Goal: Use online tool/utility: Utilize a website feature to perform a specific function

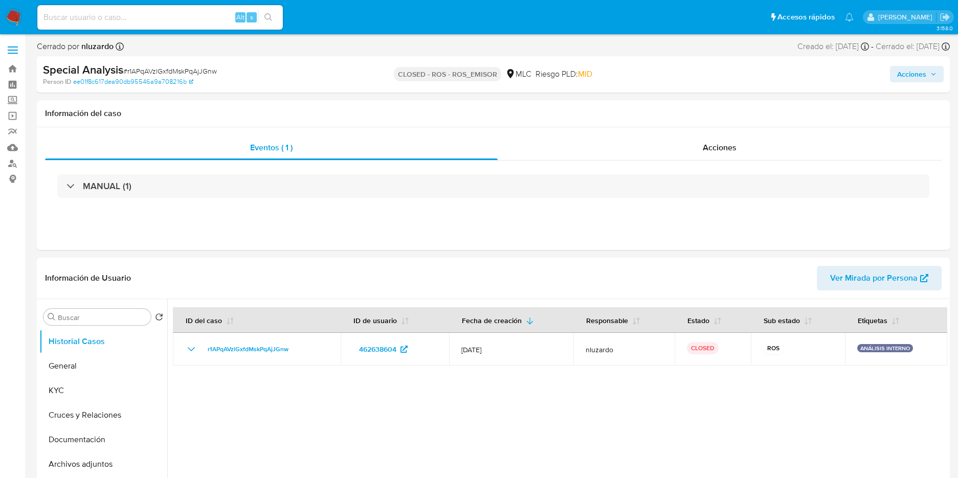
select select "10"
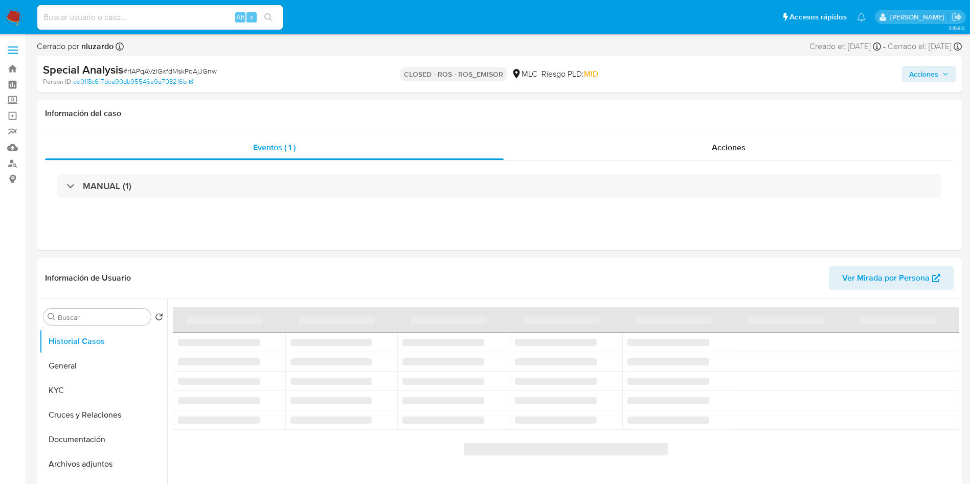
select select "10"
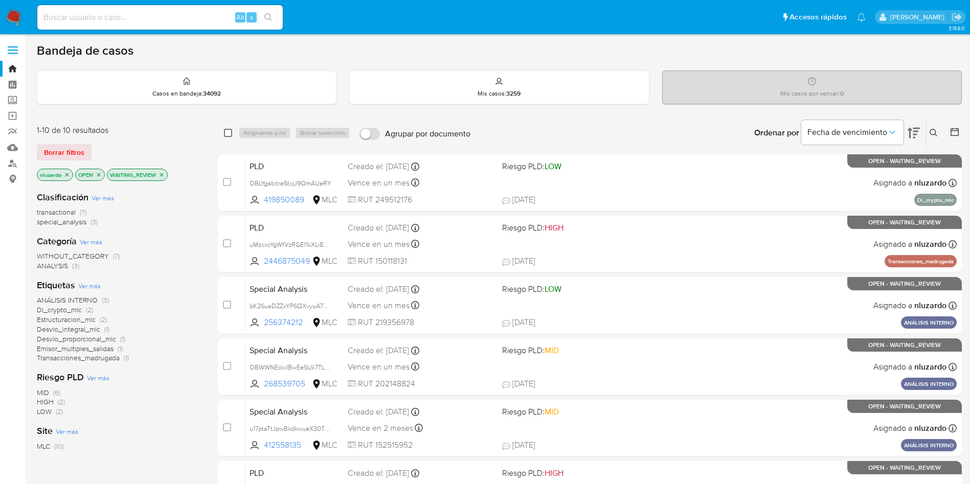
click at [230, 134] on input "checkbox" at bounding box center [228, 133] width 8 height 8
checkbox input "true"
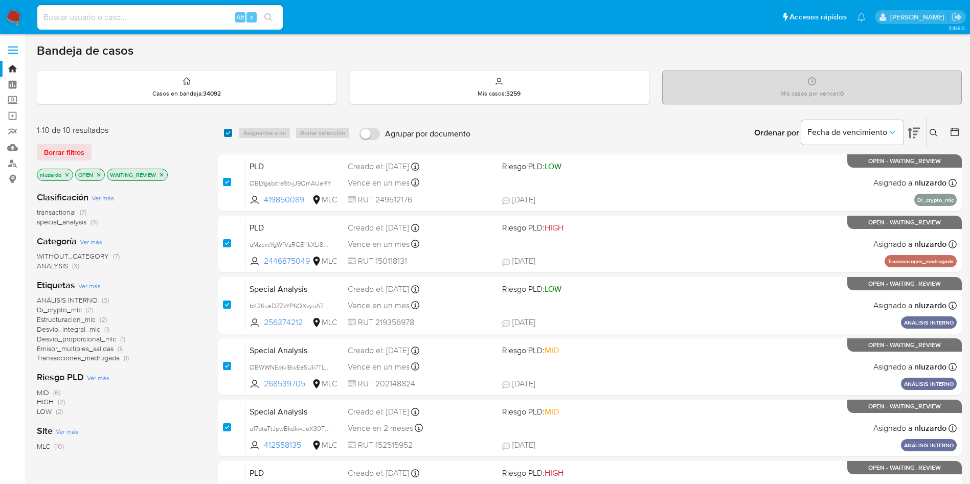
checkbox input "true"
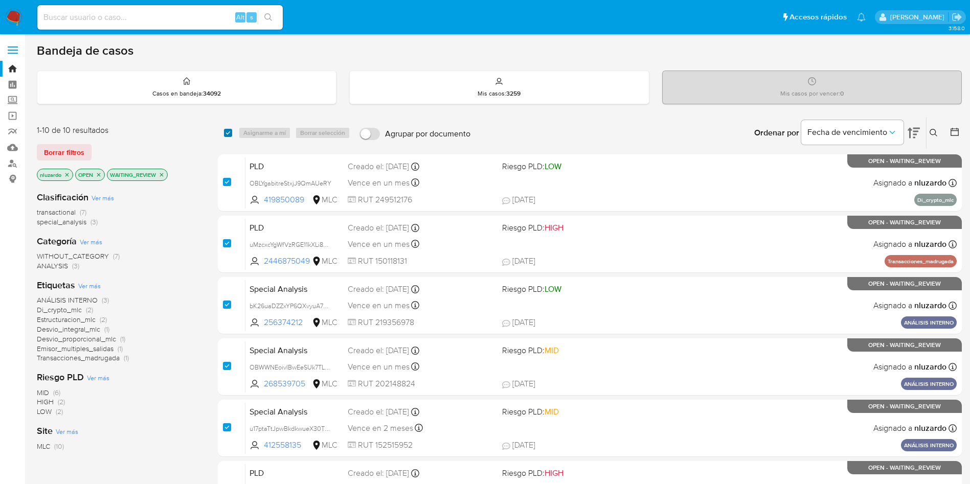
checkbox input "true"
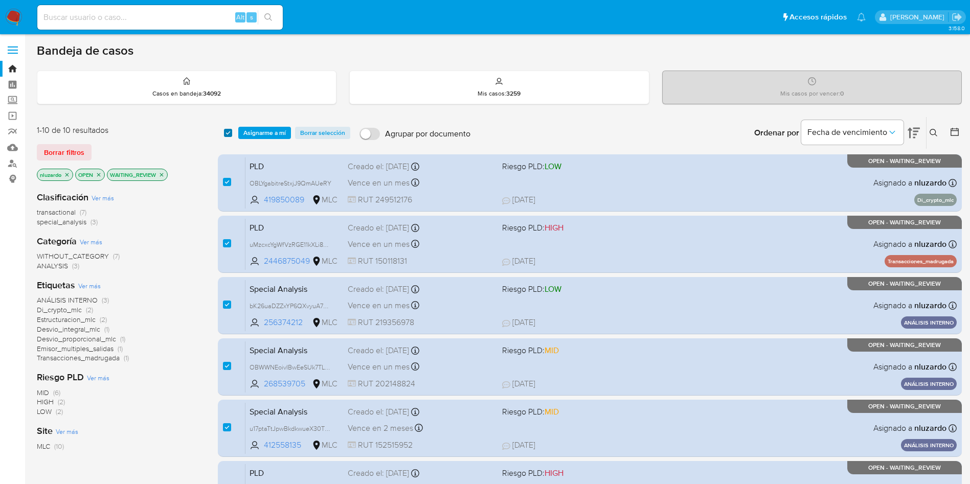
click at [227, 129] on input "checkbox" at bounding box center [228, 133] width 8 height 8
checkbox input "false"
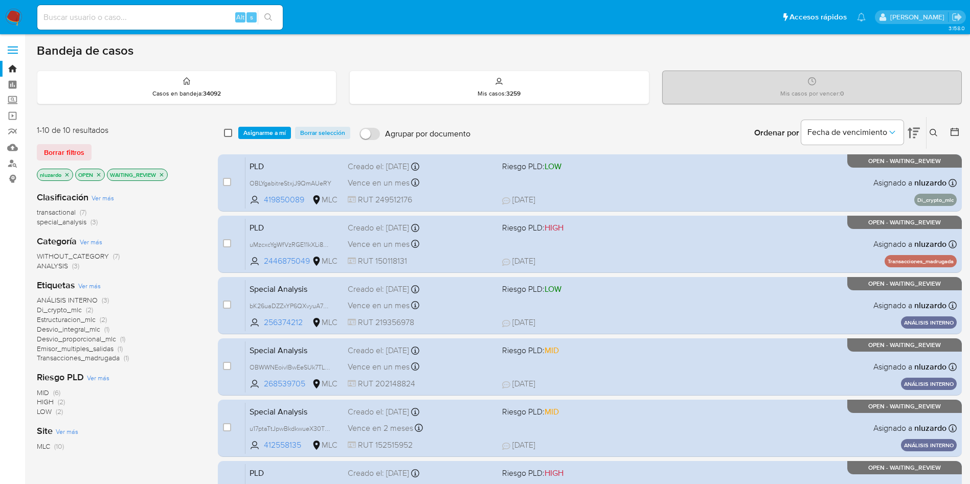
checkbox input "false"
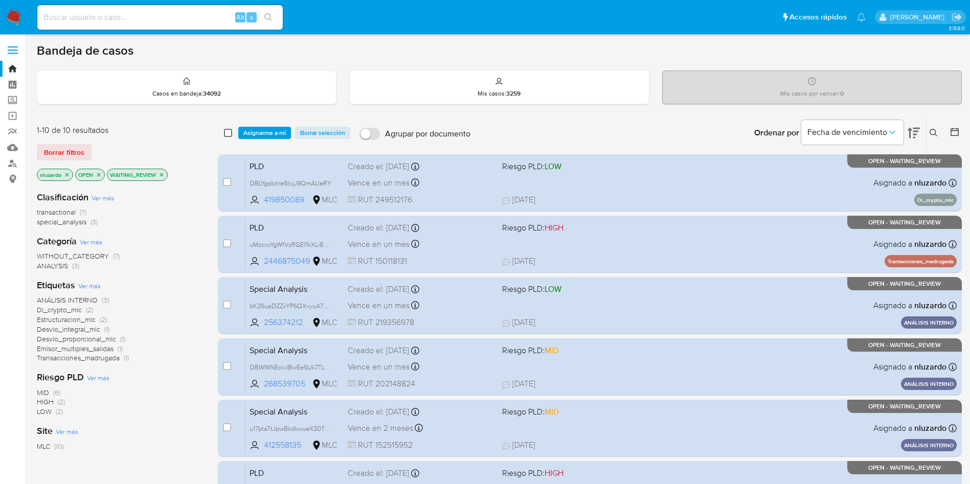
checkbox input "false"
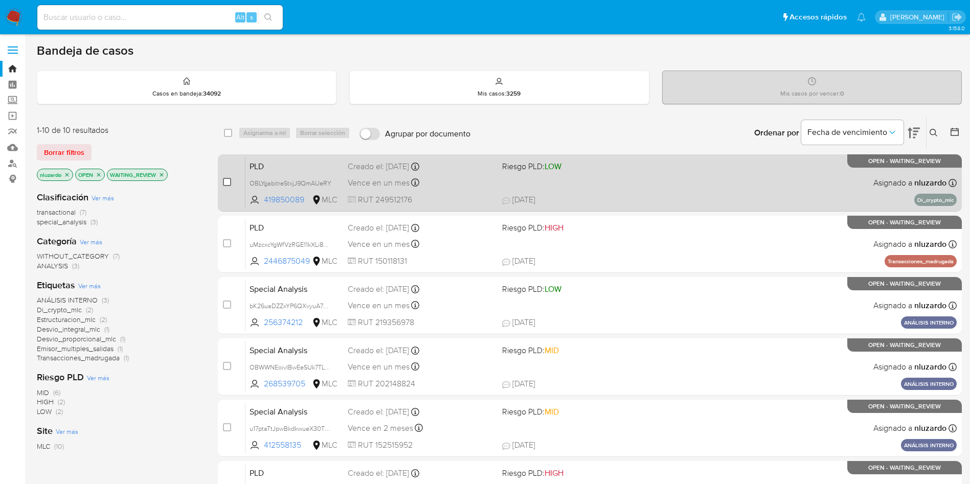
click at [226, 181] on input "checkbox" at bounding box center [227, 182] width 8 height 8
checkbox input "true"
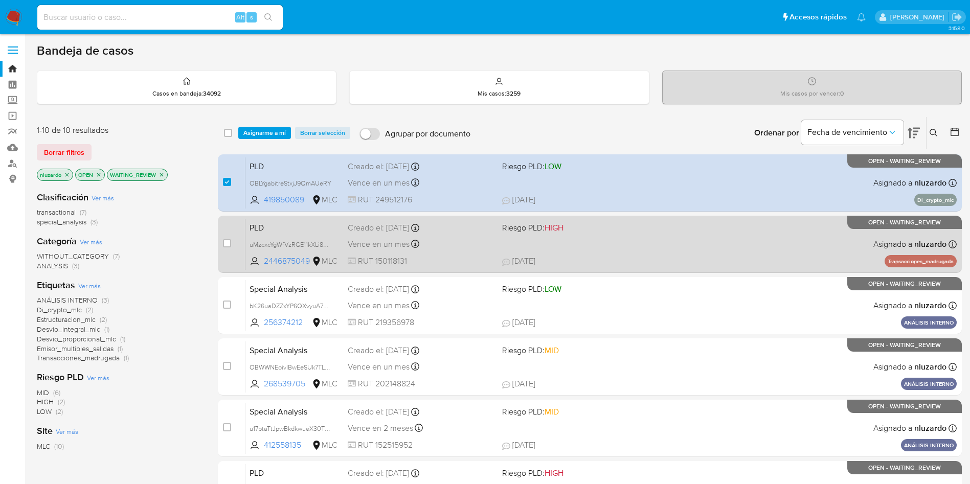
click at [226, 248] on div "case-item-checkbox" at bounding box center [227, 243] width 8 height 10
click at [227, 247] on input "checkbox" at bounding box center [227, 243] width 8 height 8
checkbox input "true"
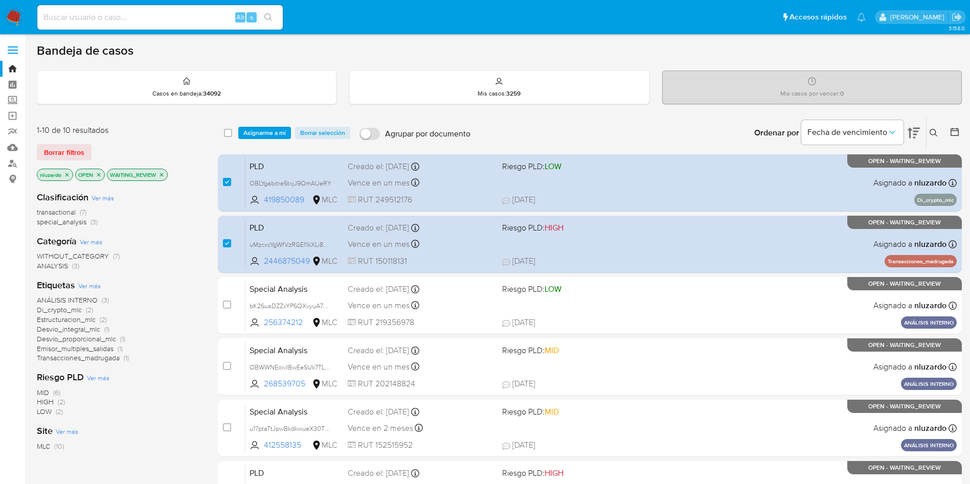
drag, startPoint x: 308, startPoint y: 198, endPoint x: 198, endPoint y: 225, distance: 112.5
click at [198, 225] on div "1-10 de 10 resultados Borrar filtros nluzardo OPEN WAITING_REVIEW Clasificación…" at bounding box center [499, 459] width 925 height 684
click at [198, 225] on div "transactional (7) special_analysis (3)" at bounding box center [119, 217] width 165 height 19
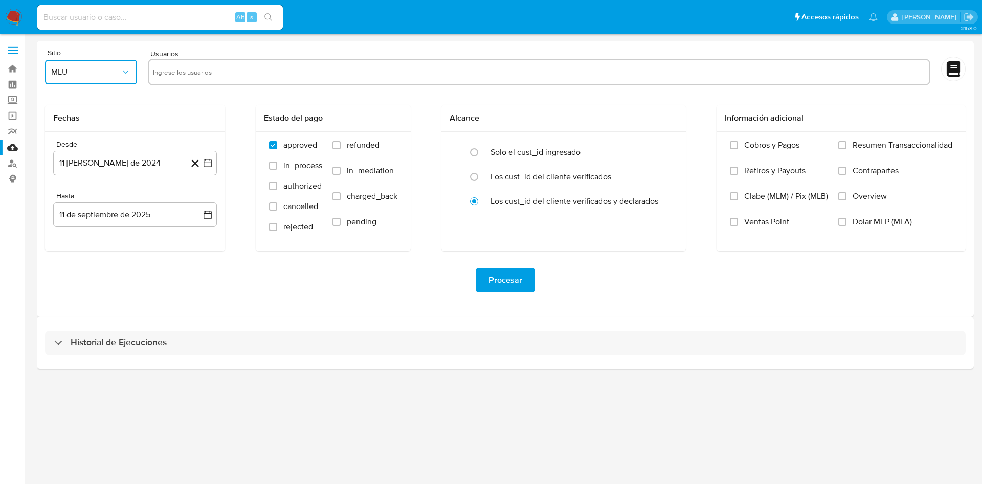
click at [92, 76] on span "MLU" at bounding box center [86, 72] width 70 height 10
click at [70, 249] on div "MLC" at bounding box center [88, 247] width 74 height 25
click at [209, 81] on div at bounding box center [539, 72] width 783 height 27
click at [208, 78] on input "text" at bounding box center [539, 72] width 772 height 16
paste input "419850089"
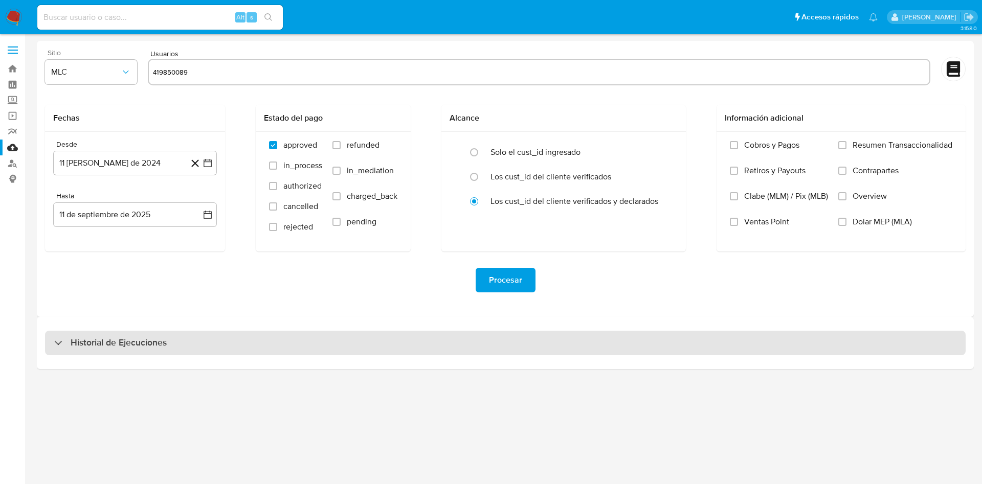
type input "419850089"
click at [271, 334] on div "Historial de Ejecuciones" at bounding box center [505, 343] width 921 height 25
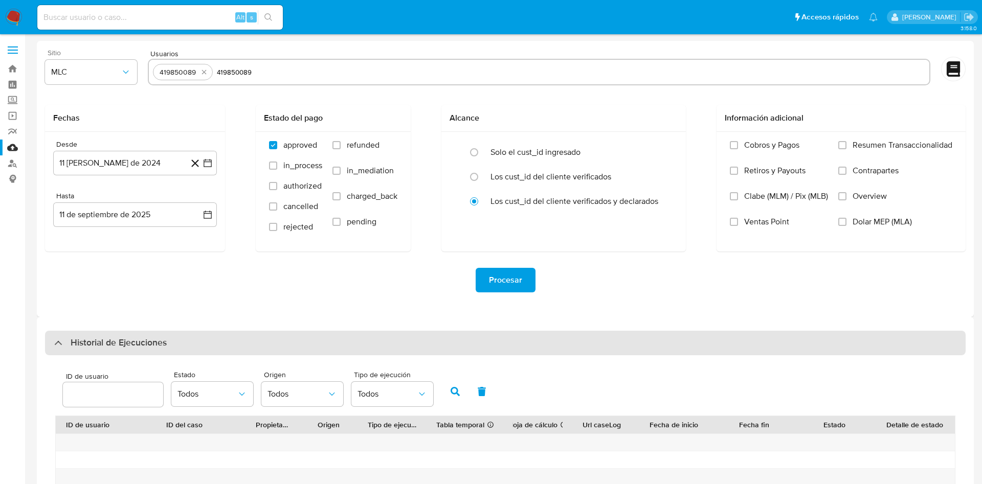
click at [271, 334] on div "Historial de Ejecuciones" at bounding box center [505, 343] width 921 height 25
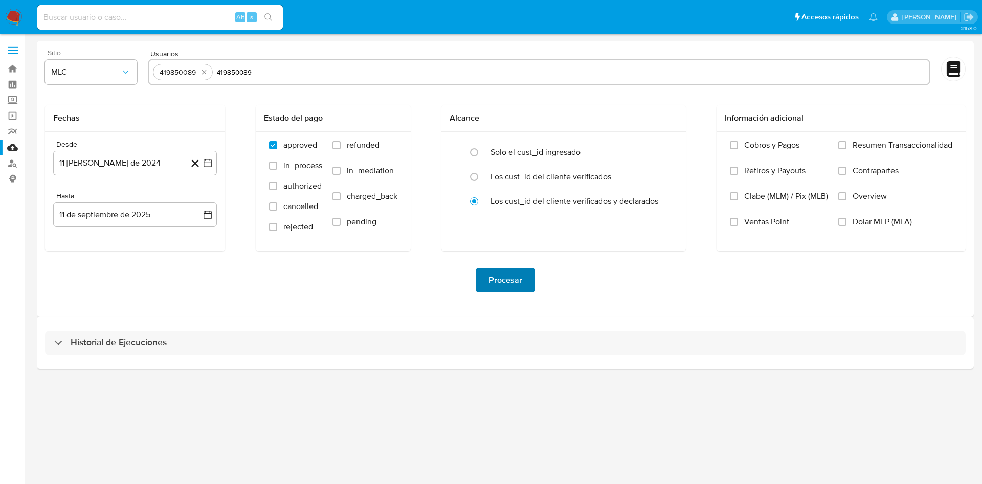
click at [492, 291] on span "Procesar" at bounding box center [505, 280] width 33 height 23
